Goal: Find specific page/section: Find specific page/section

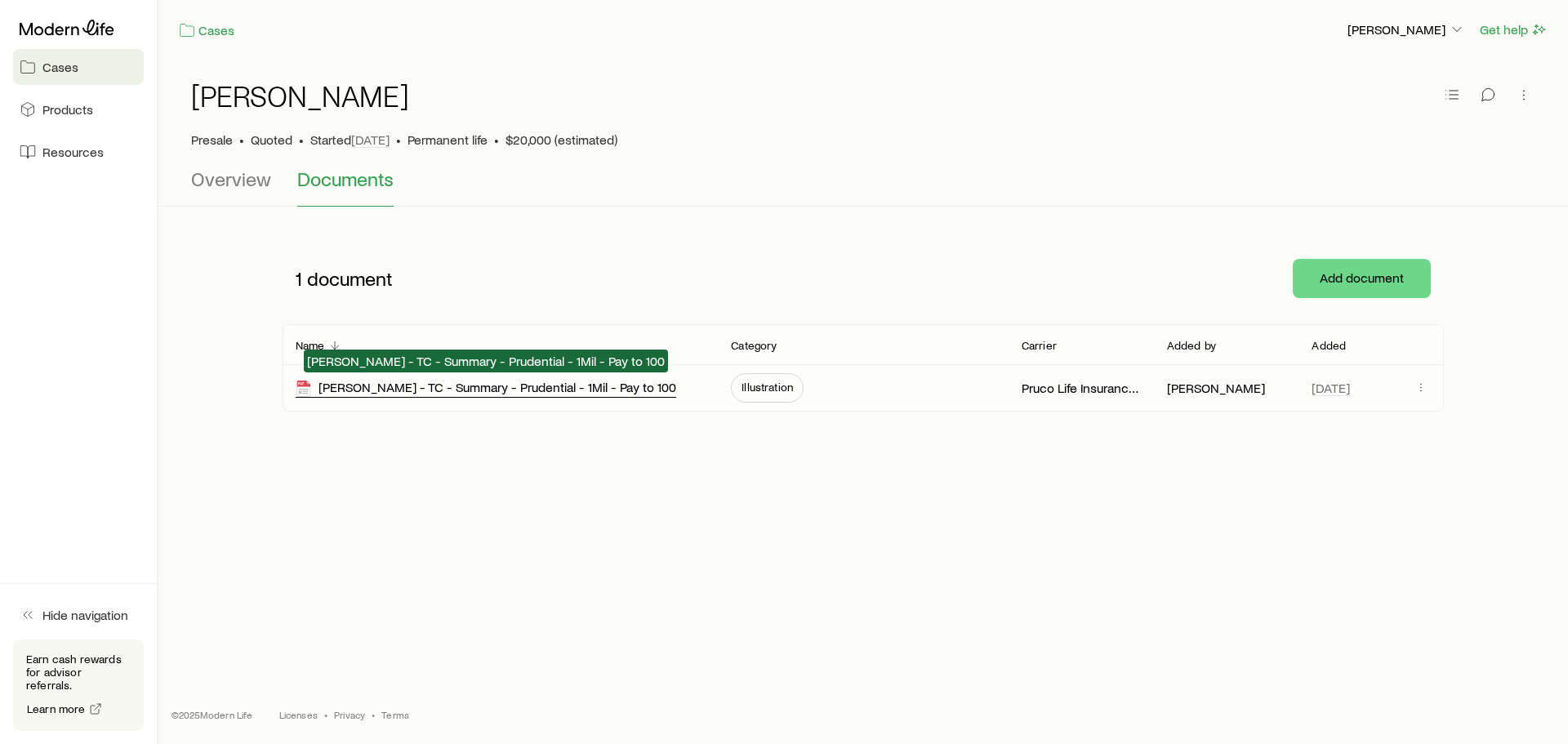
click at [515, 389] on div "[PERSON_NAME] - TC - Summary - Prudential - 1Mil - Pay to 100" at bounding box center [485, 389] width 380 height 19
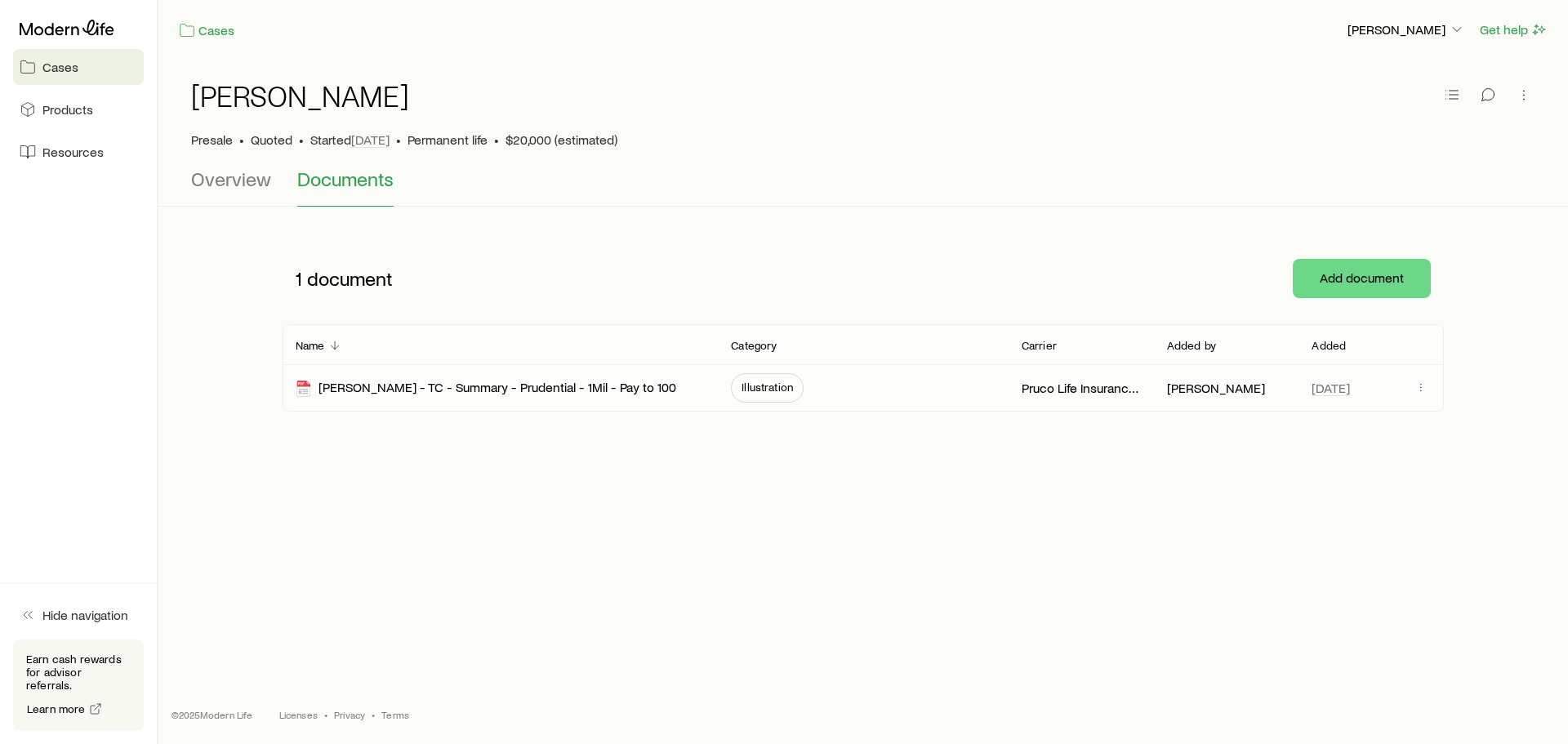
click at [770, 387] on span "Illustration" at bounding box center [767, 387] width 51 height 13
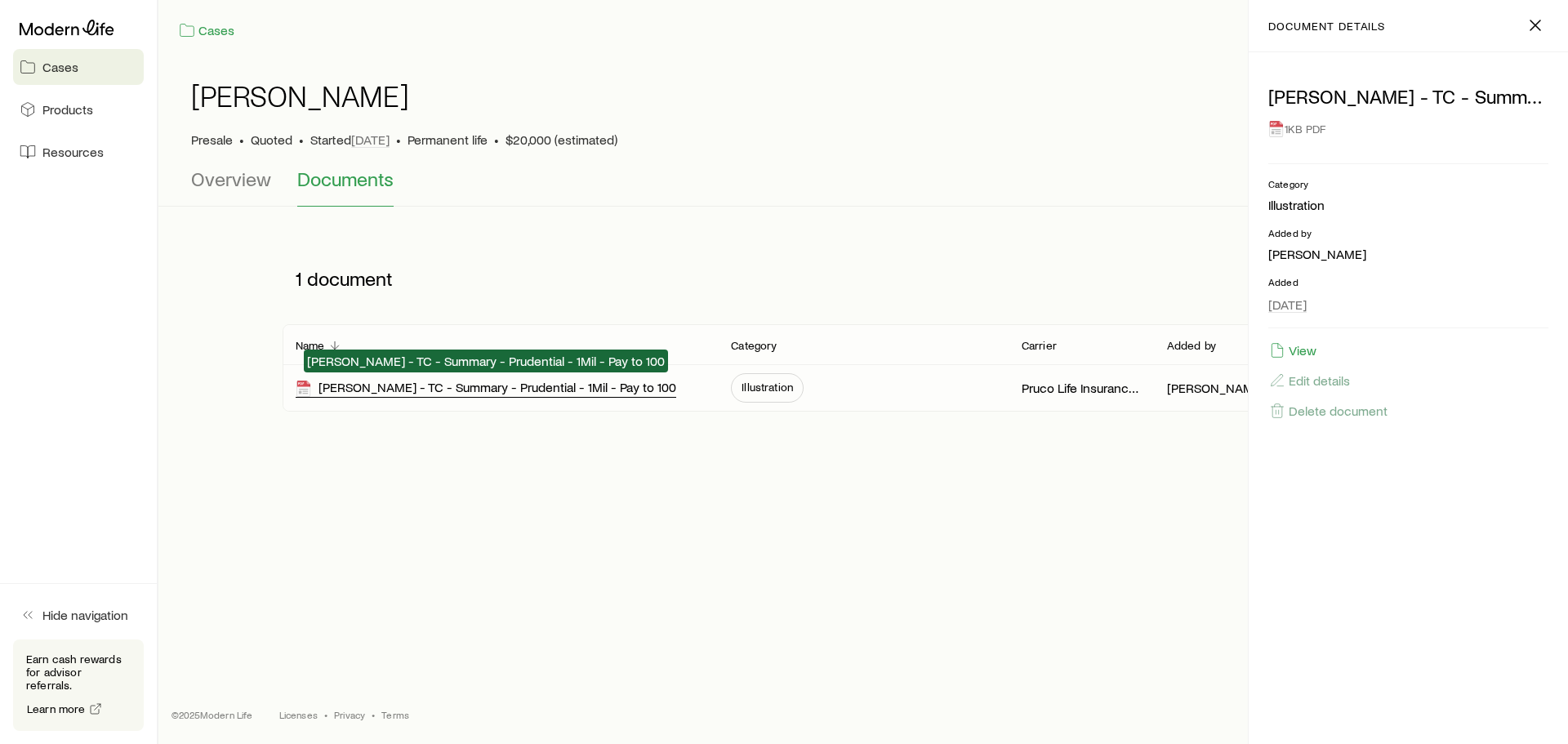
click at [542, 391] on div "Robert Hogg - TC - Summary - Prudential - 1Mil - Pay to 100" at bounding box center [485, 389] width 380 height 19
